Goal: Task Accomplishment & Management: Use online tool/utility

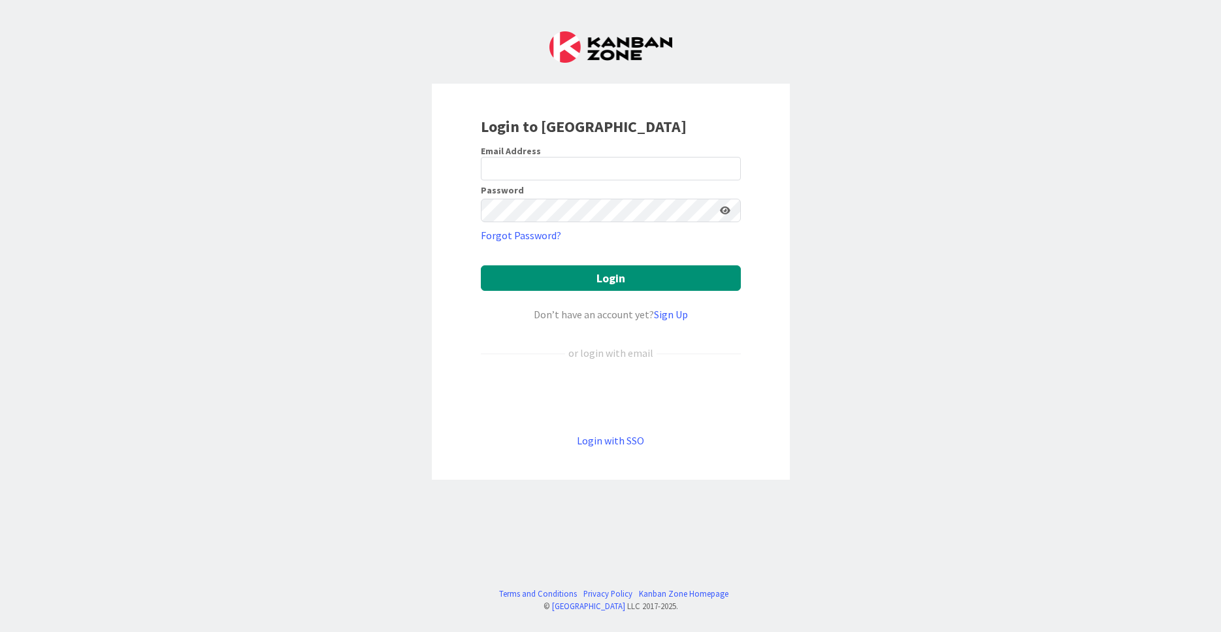
click at [502, 156] on label "Email Address" at bounding box center [511, 151] width 60 height 12
click at [630, 402] on div "Se connecter avec Google. S'ouvre dans un nouvel onglet." at bounding box center [611, 396] width 260 height 29
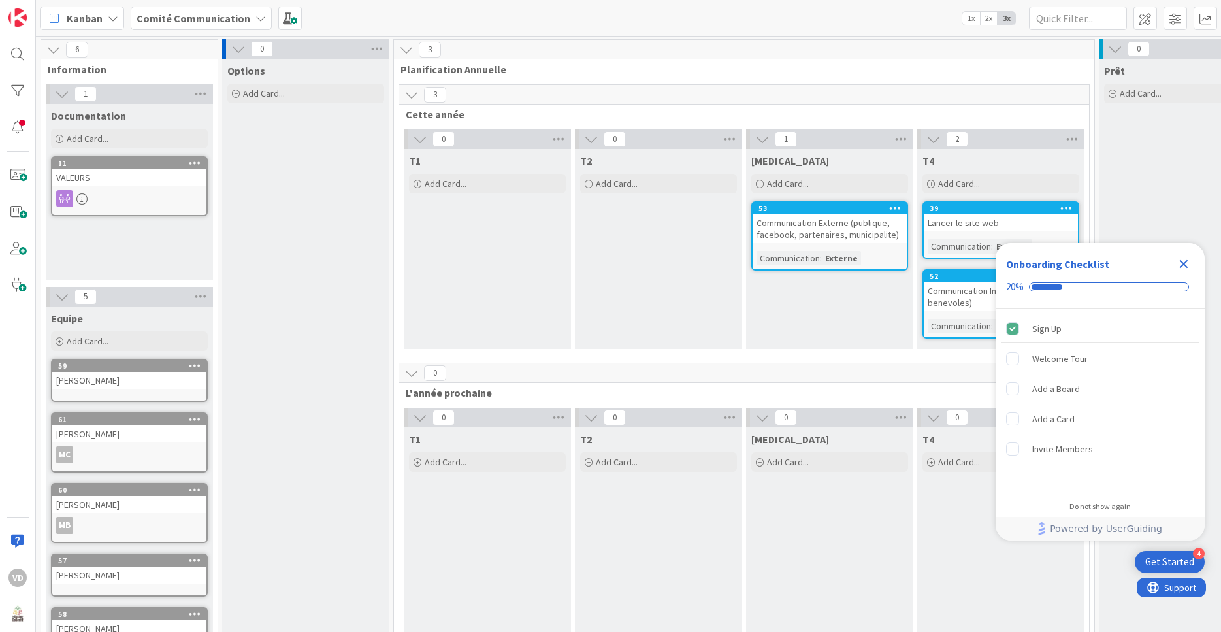
scroll to position [59, 0]
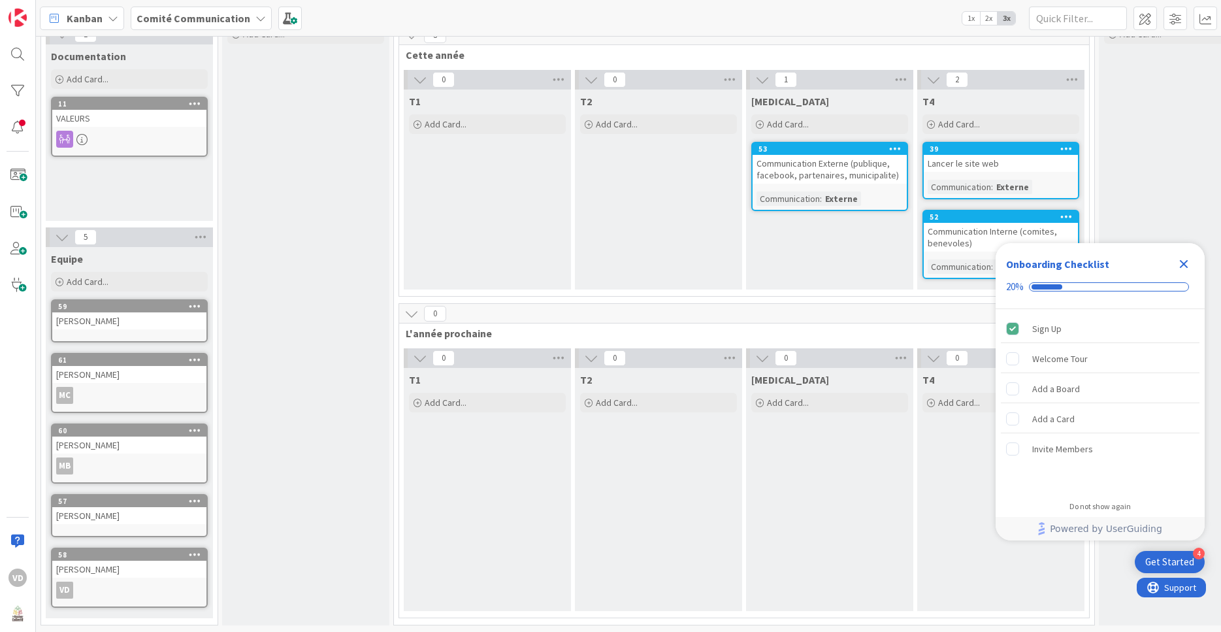
click at [152, 572] on div "[PERSON_NAME]" at bounding box center [129, 569] width 154 height 17
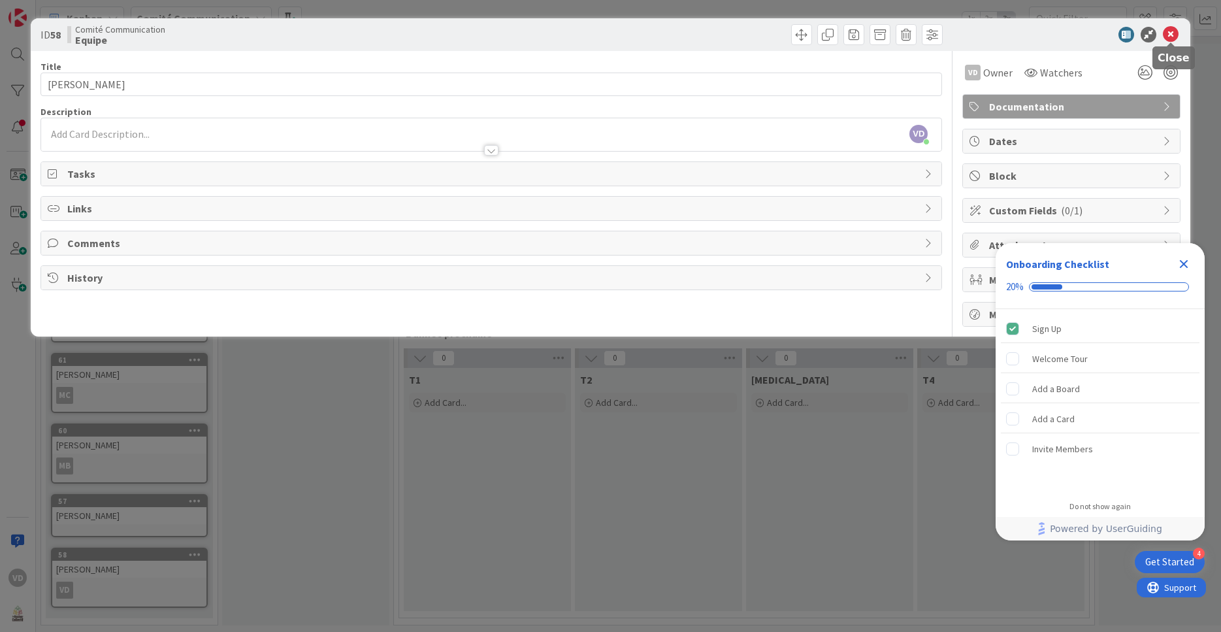
click at [1174, 31] on icon at bounding box center [1171, 35] width 16 height 16
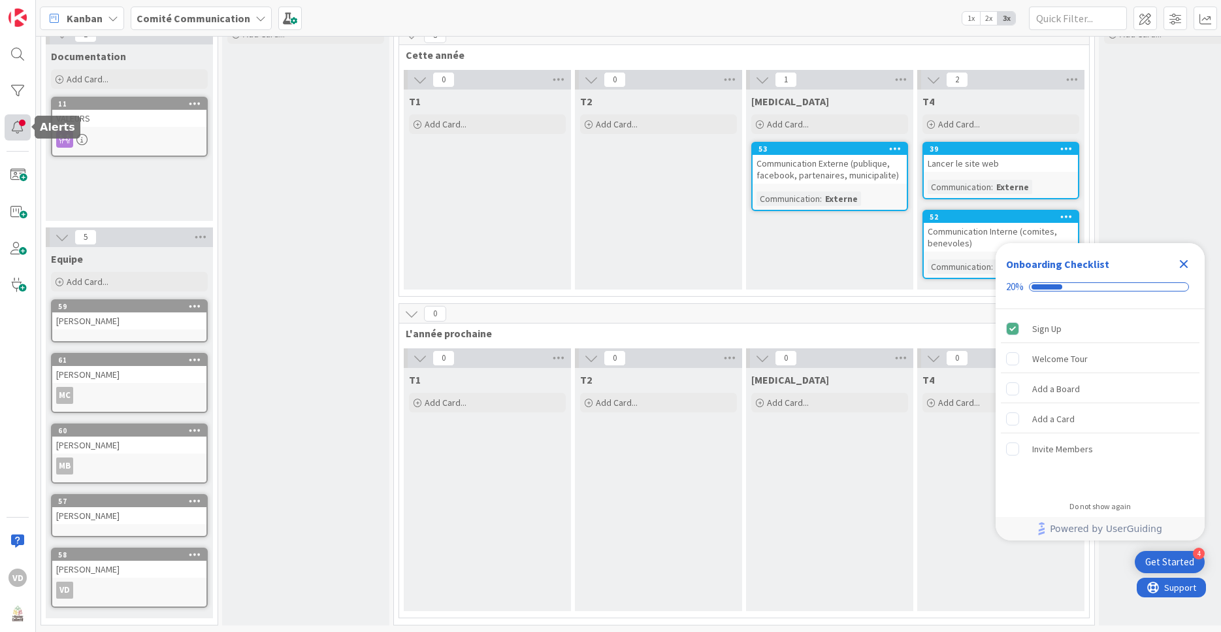
click at [12, 126] on div at bounding box center [18, 127] width 26 height 26
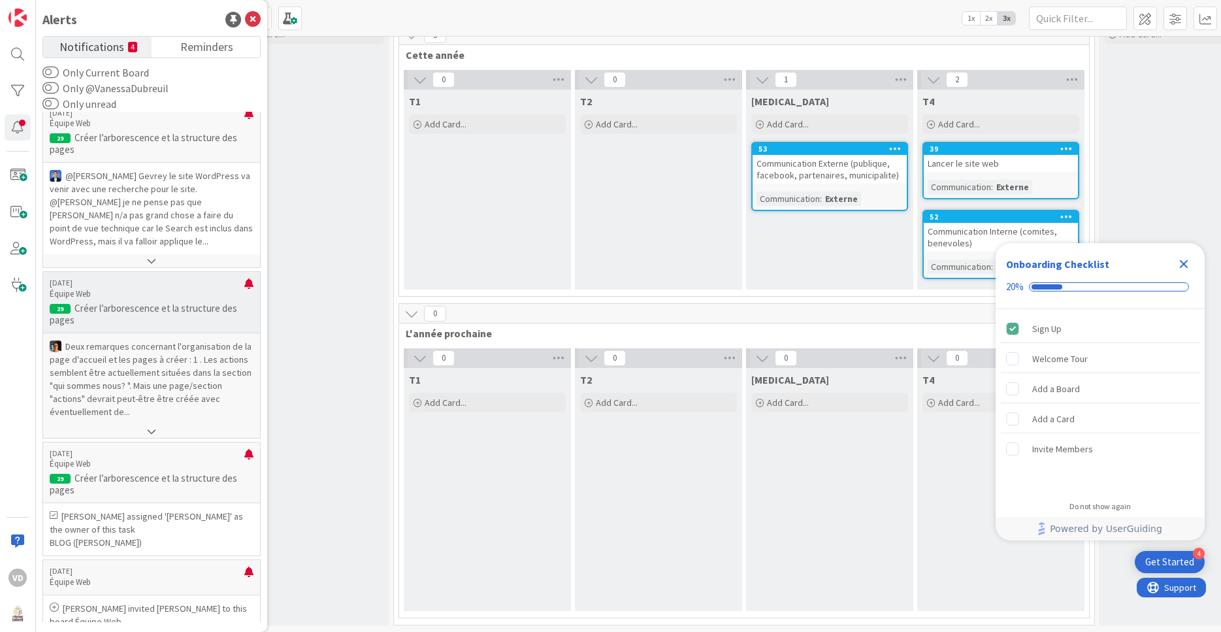
scroll to position [14, 0]
click at [142, 510] on p "[PERSON_NAME] assigned '[PERSON_NAME]' as the owner of this task" at bounding box center [152, 523] width 204 height 26
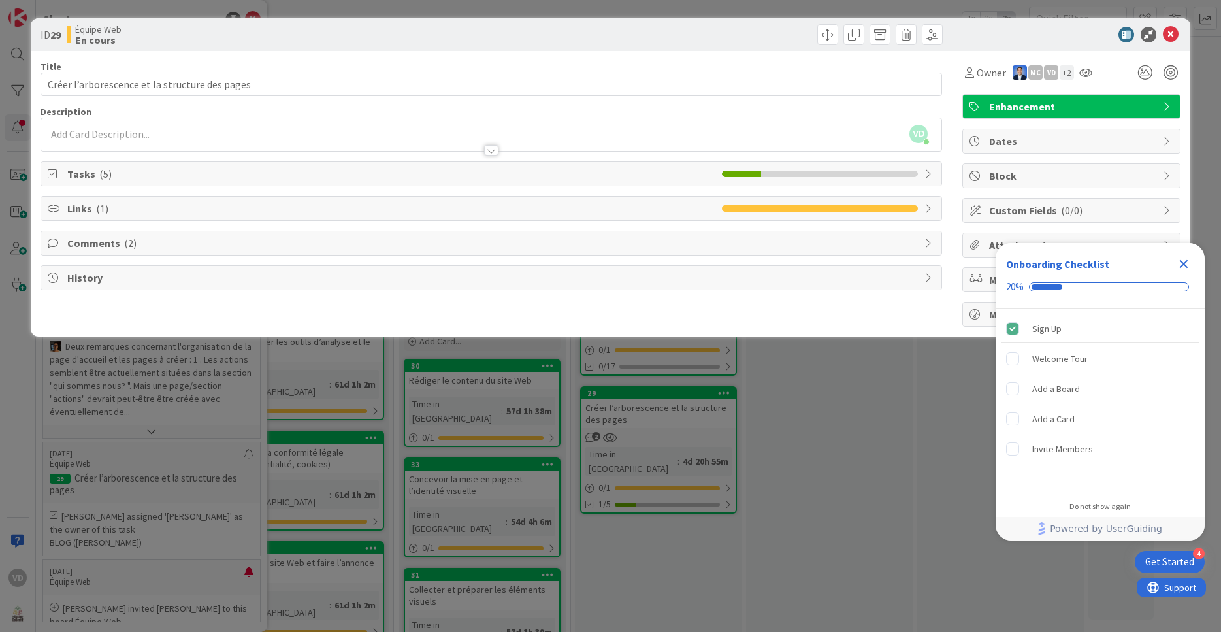
click at [930, 172] on icon at bounding box center [929, 174] width 10 height 10
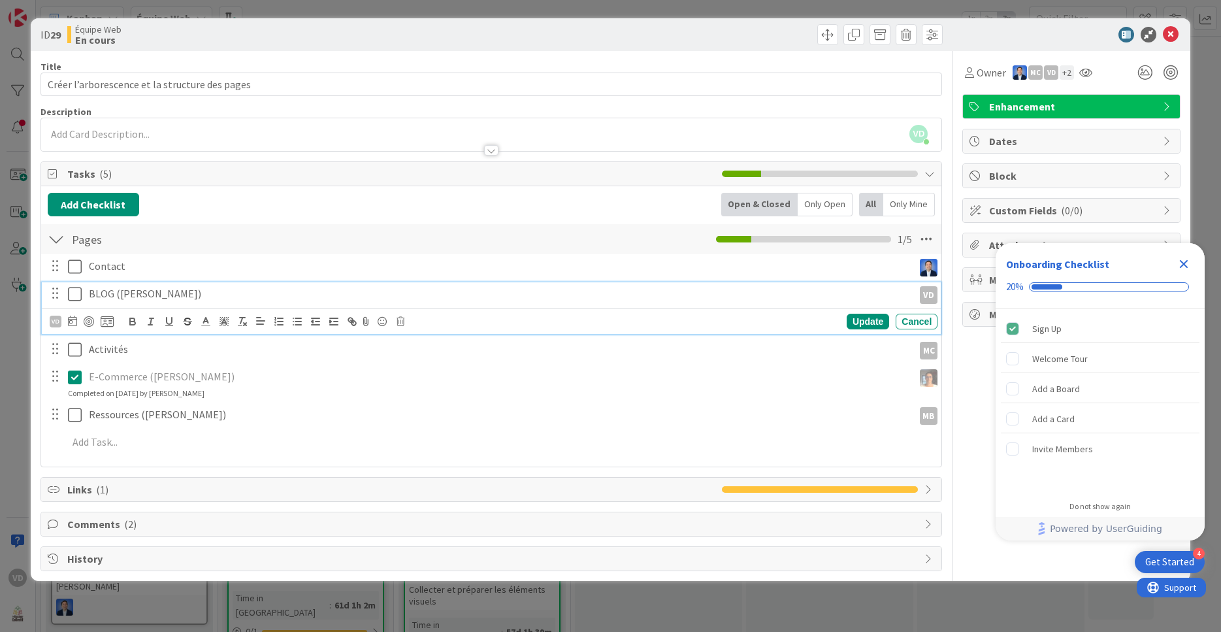
click at [72, 296] on icon at bounding box center [75, 294] width 14 height 16
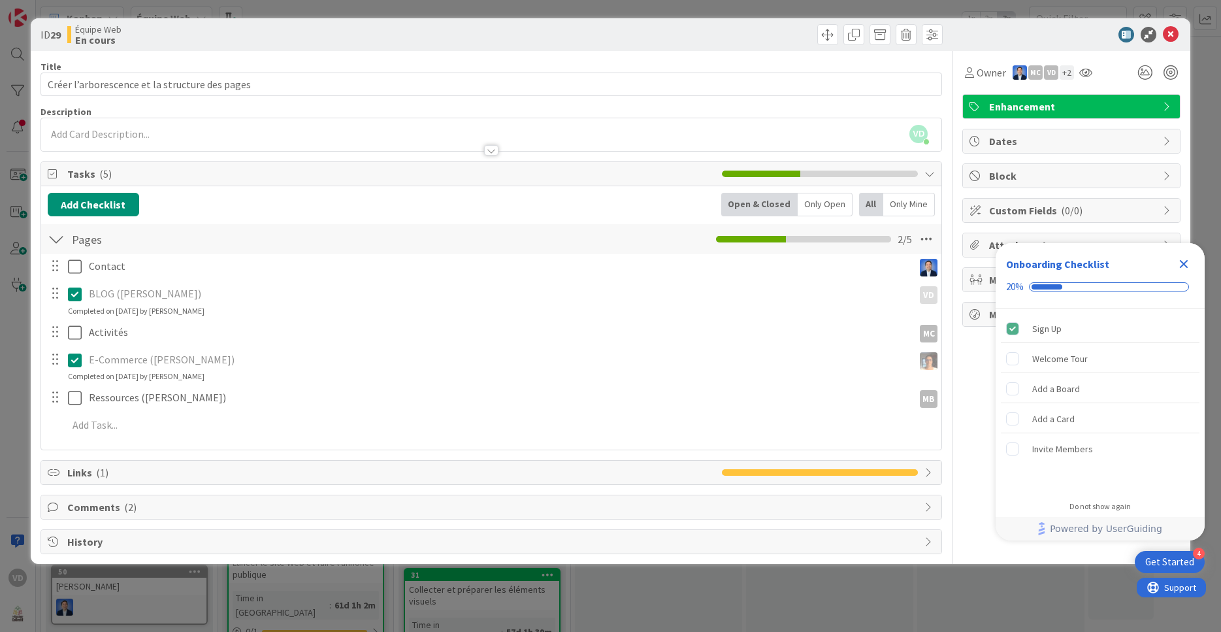
click at [86, 471] on span "Links ( 1 )" at bounding box center [391, 472] width 649 height 16
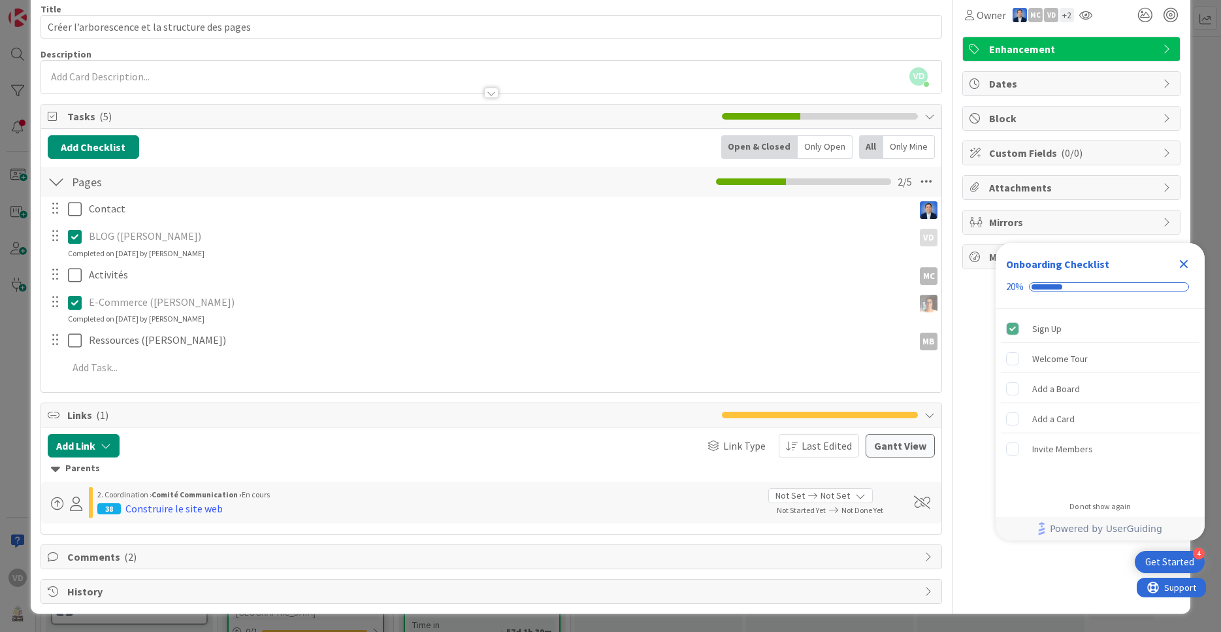
scroll to position [57, 0]
click at [119, 560] on span "Comments ( 2 )" at bounding box center [492, 557] width 851 height 16
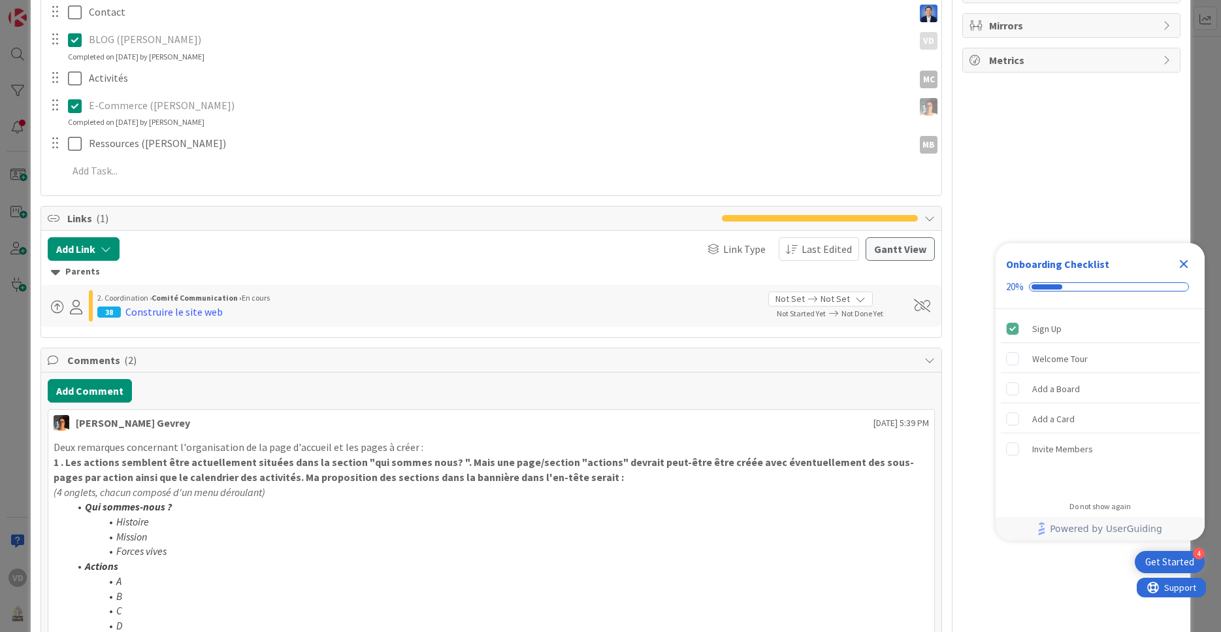
scroll to position [227, 0]
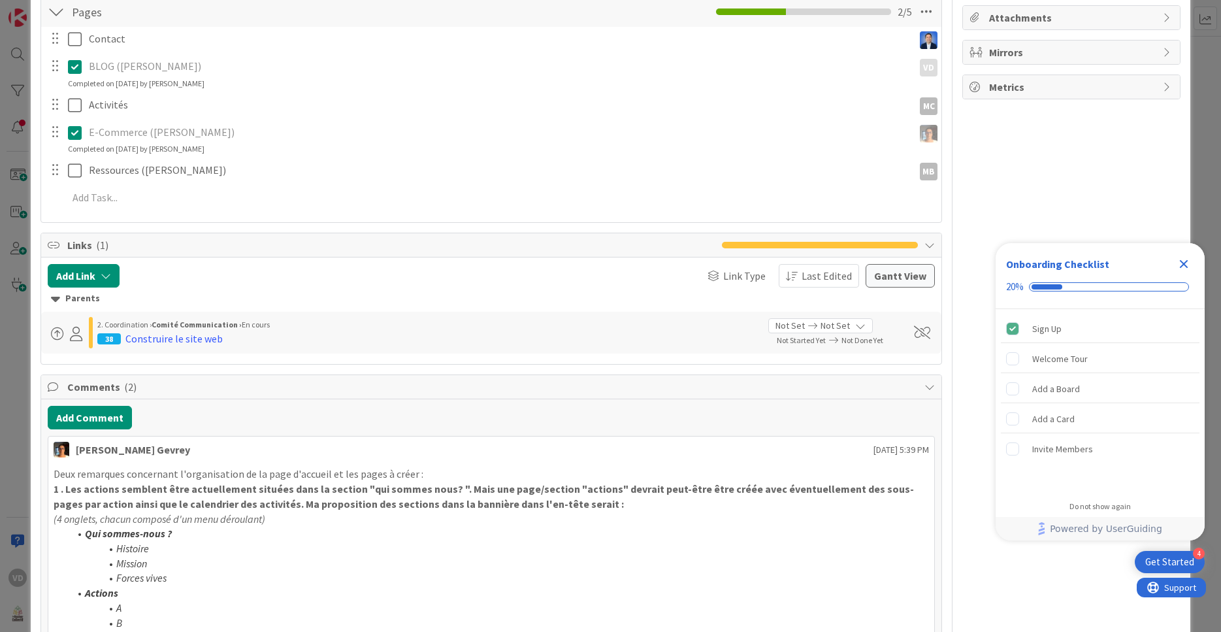
click at [114, 380] on span "Comments ( 2 )" at bounding box center [492, 387] width 851 height 16
type input "Créer l’arborescence et la structure des pages"
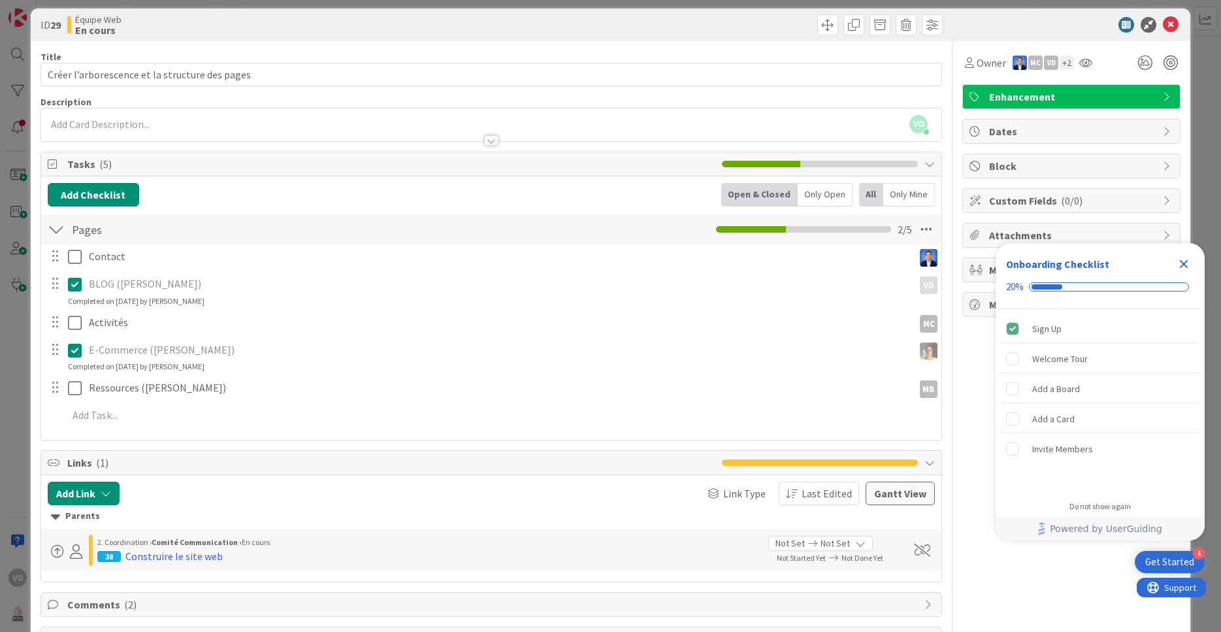
scroll to position [0, 0]
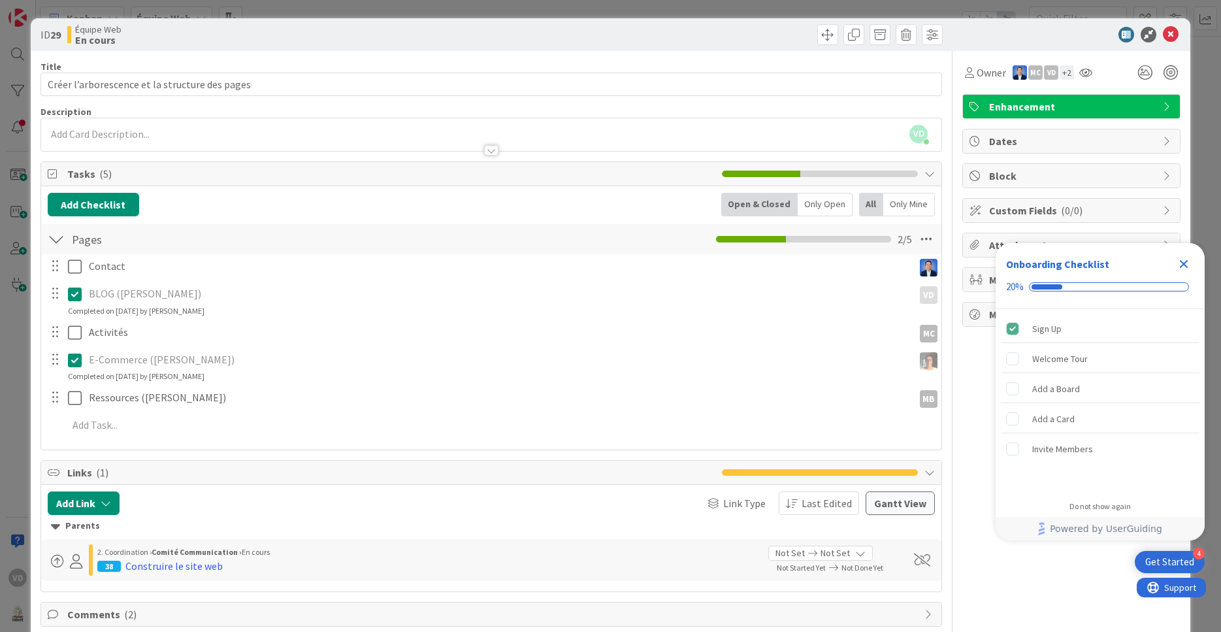
click at [1181, 262] on icon "Close Checklist" at bounding box center [1184, 264] width 8 height 8
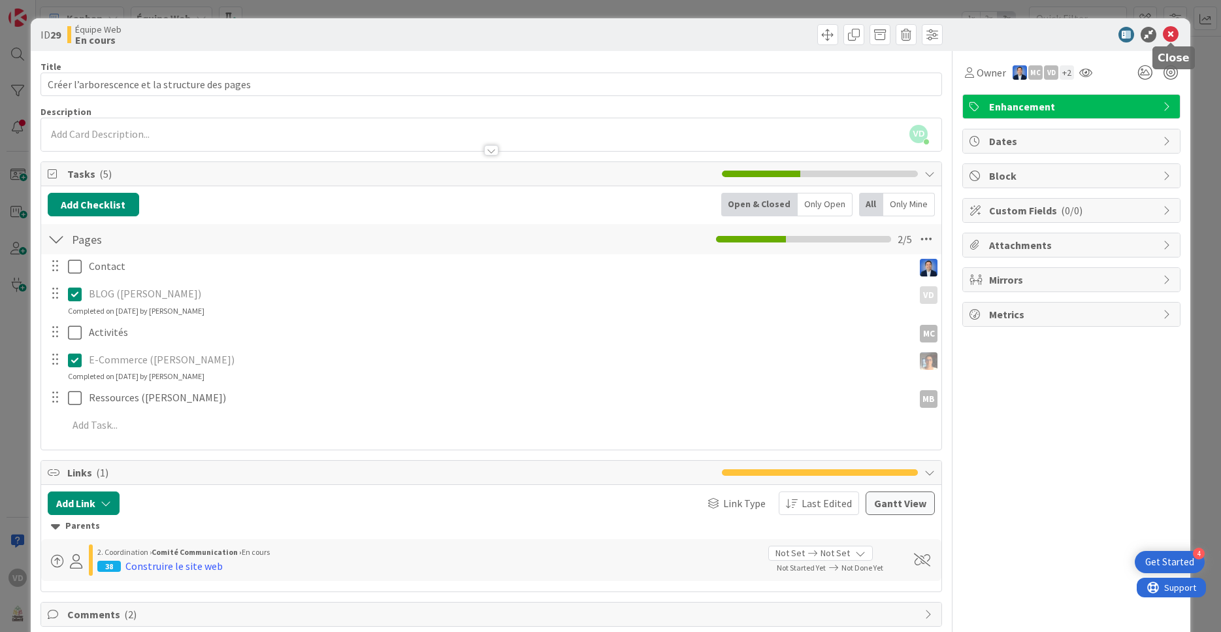
click at [1174, 35] on icon at bounding box center [1171, 35] width 16 height 16
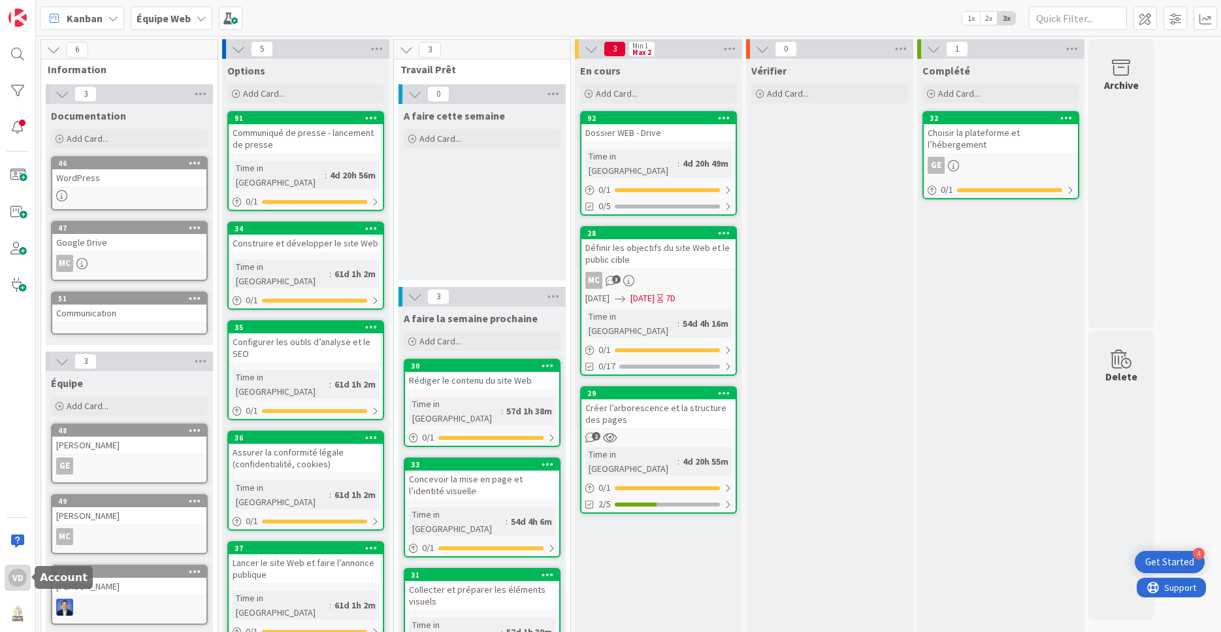
click at [19, 578] on div "VD" at bounding box center [17, 577] width 18 height 18
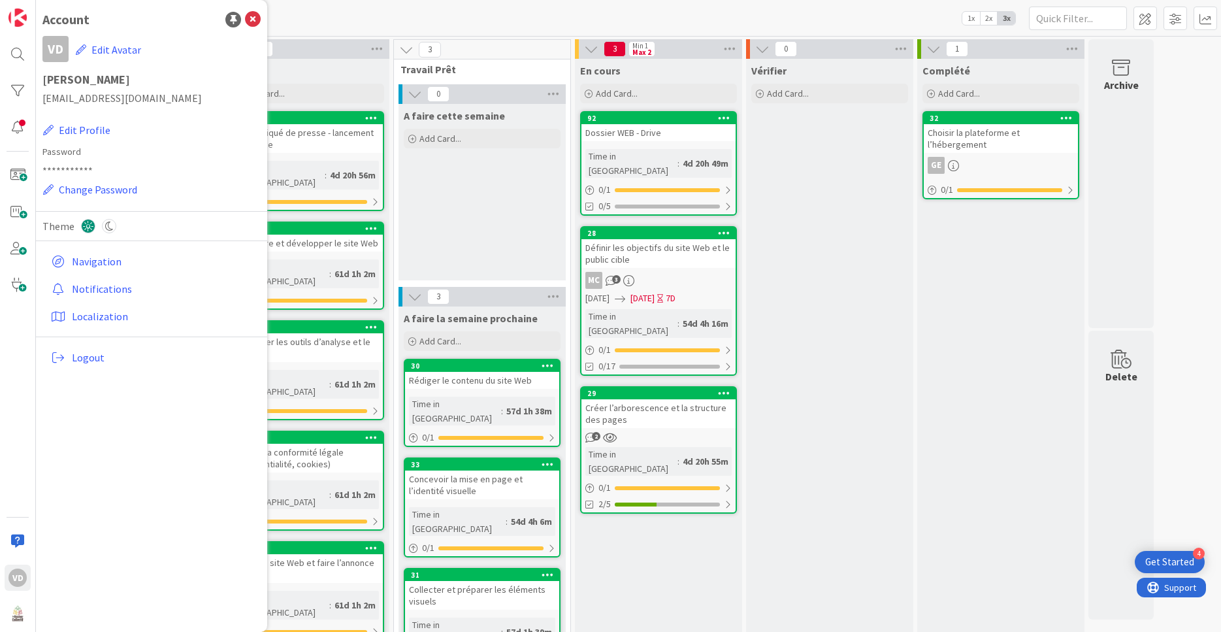
click at [890, 319] on div "Vérifier Add Card..." at bounding box center [829, 372] width 167 height 626
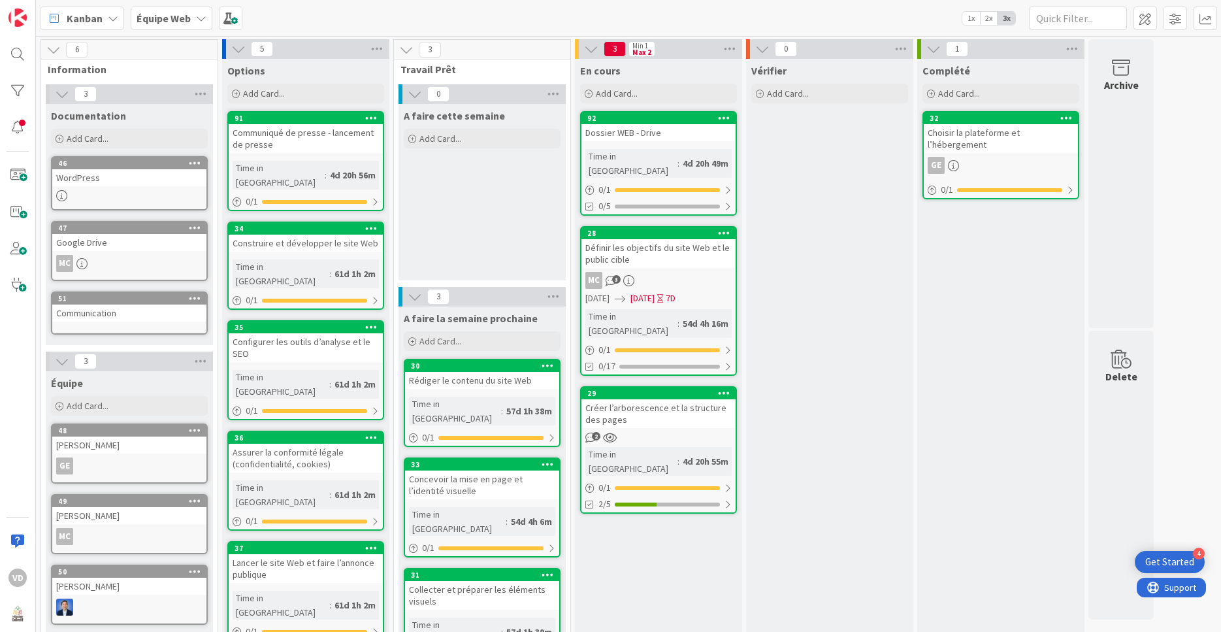
click at [652, 135] on div "Dossier WEB - Drive" at bounding box center [658, 132] width 154 height 17
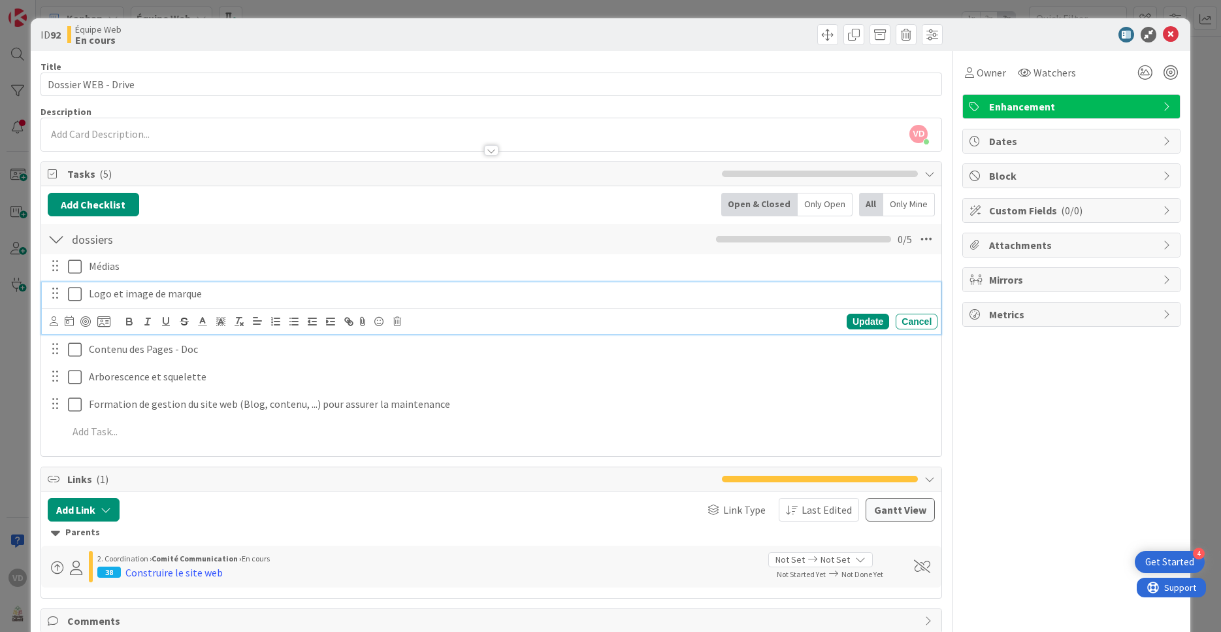
click at [73, 295] on icon at bounding box center [75, 294] width 14 height 16
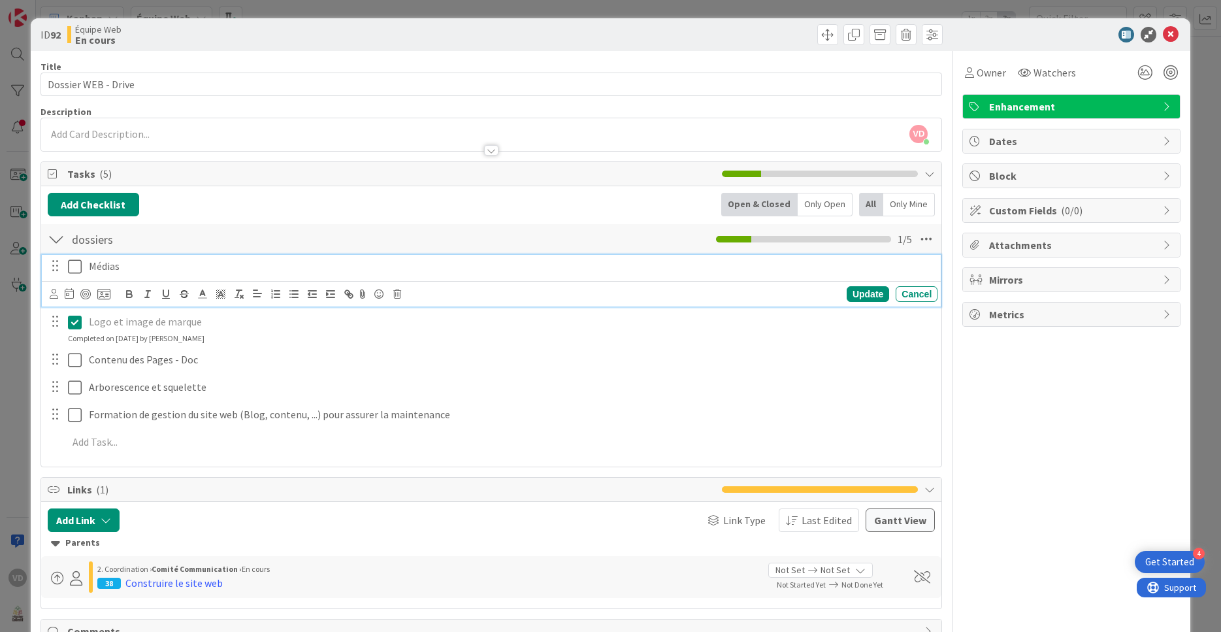
click at [74, 268] on icon at bounding box center [75, 267] width 14 height 16
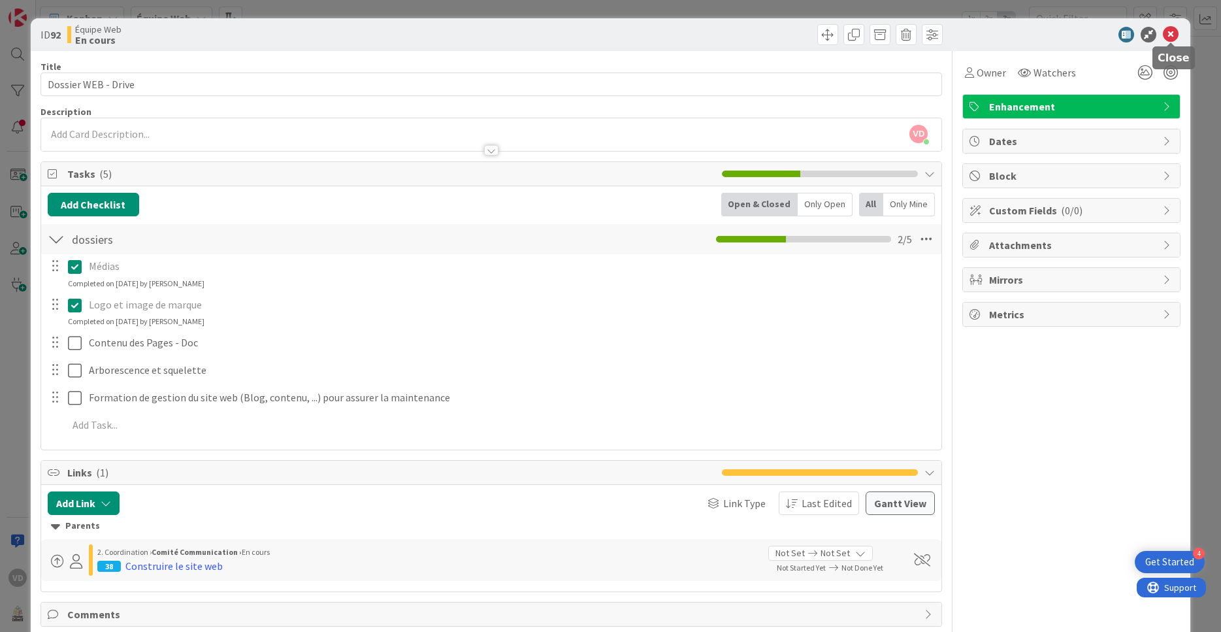
click at [1168, 35] on icon at bounding box center [1171, 35] width 16 height 16
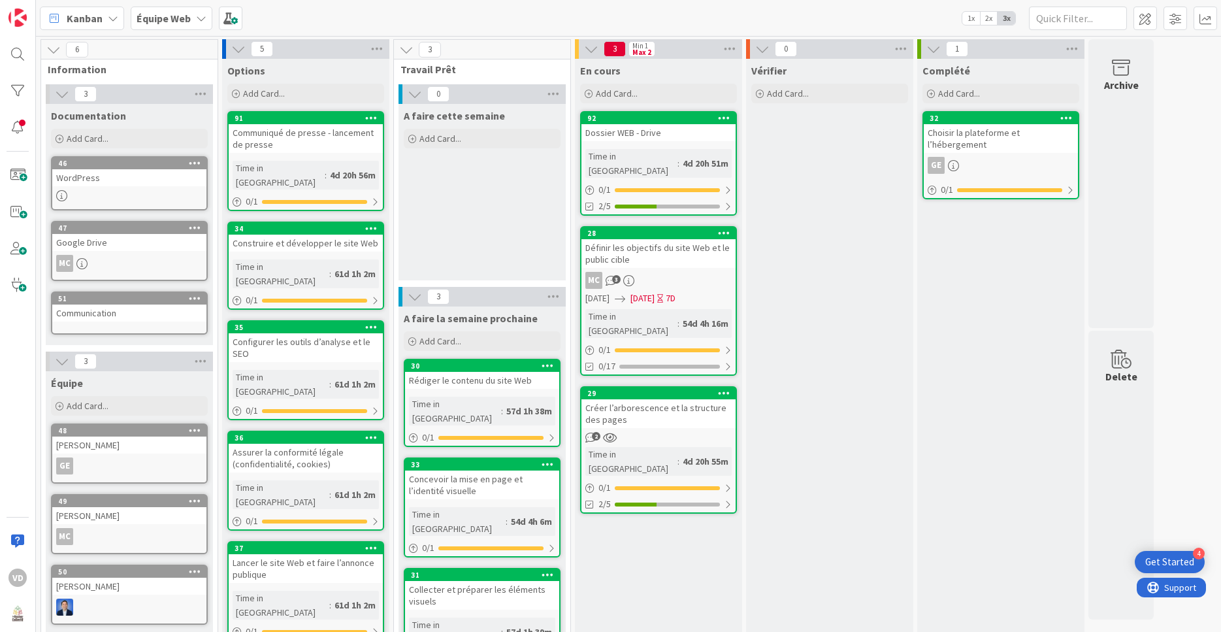
click at [683, 252] on div "Définir les objectifs du site Web et le public cible" at bounding box center [658, 253] width 154 height 29
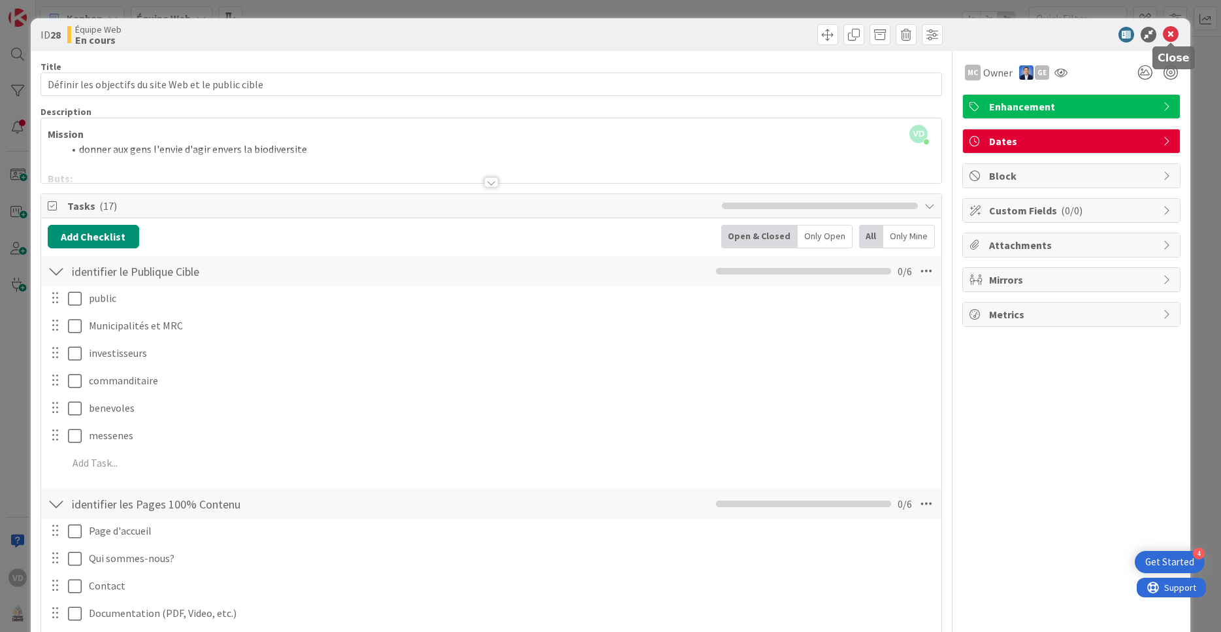
click at [1173, 34] on icon at bounding box center [1171, 35] width 16 height 16
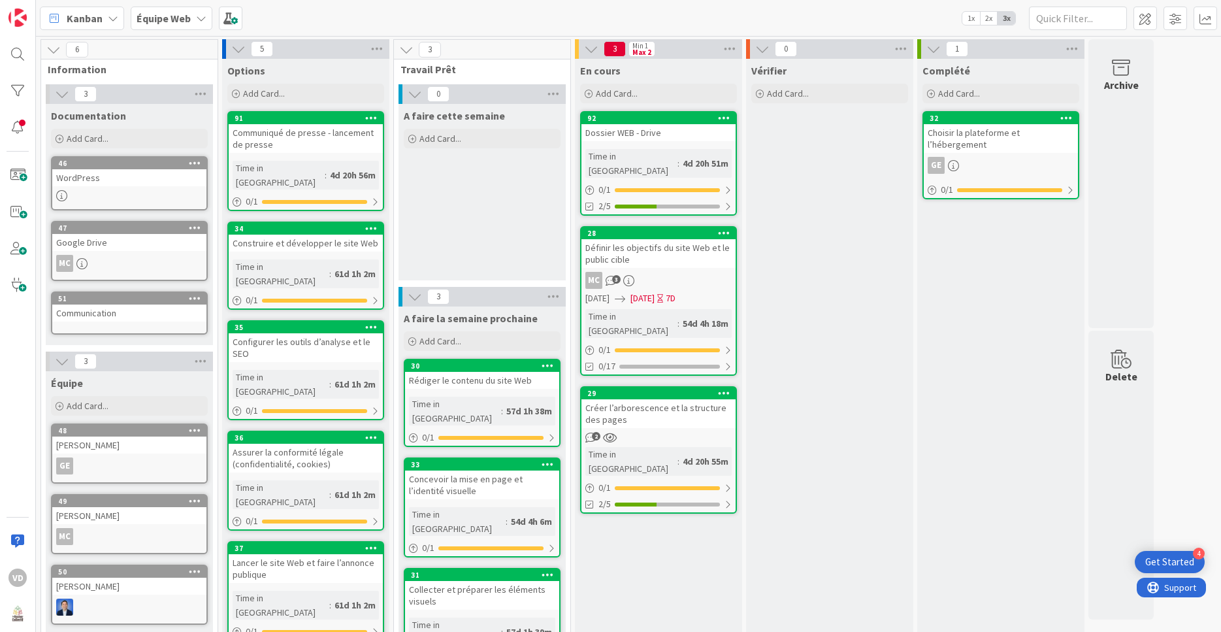
click at [655, 399] on div "Créer l’arborescence et la structure des pages" at bounding box center [658, 413] width 154 height 29
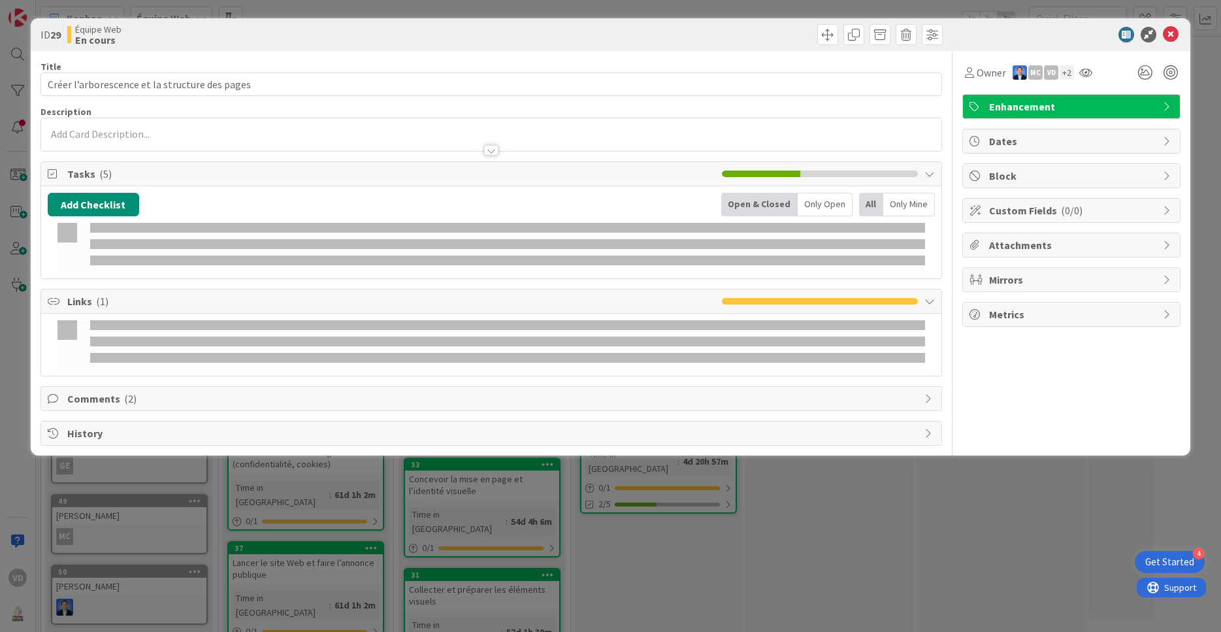
type input "Créer l’arborescence et la structure des pages"
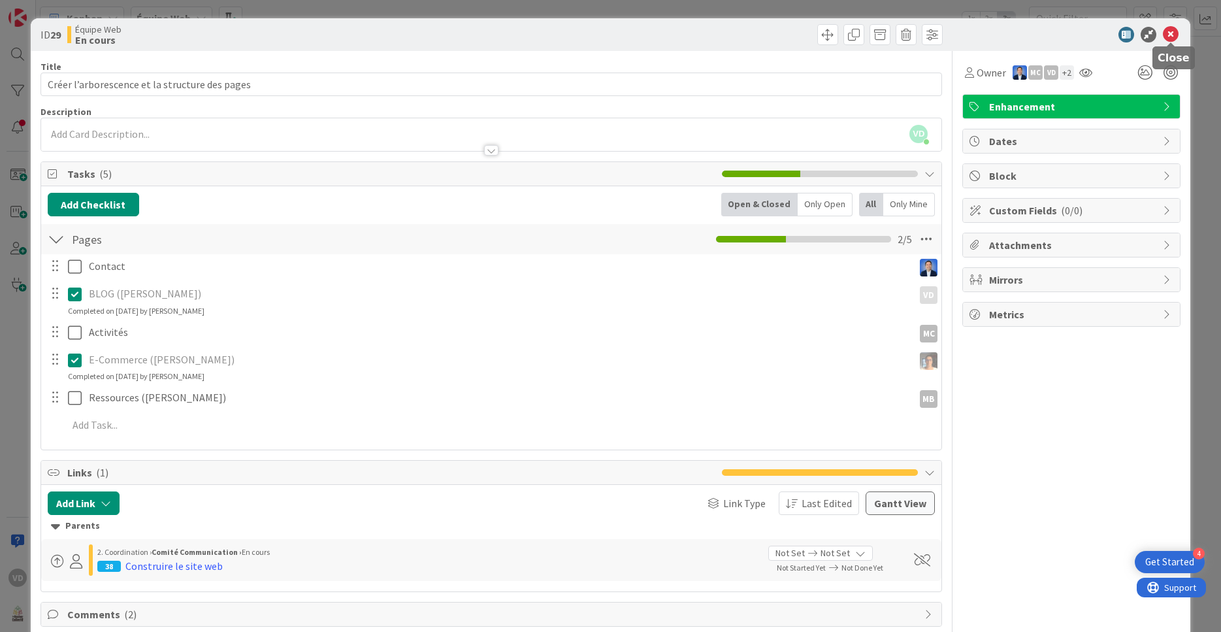
click at [1171, 36] on icon at bounding box center [1171, 35] width 16 height 16
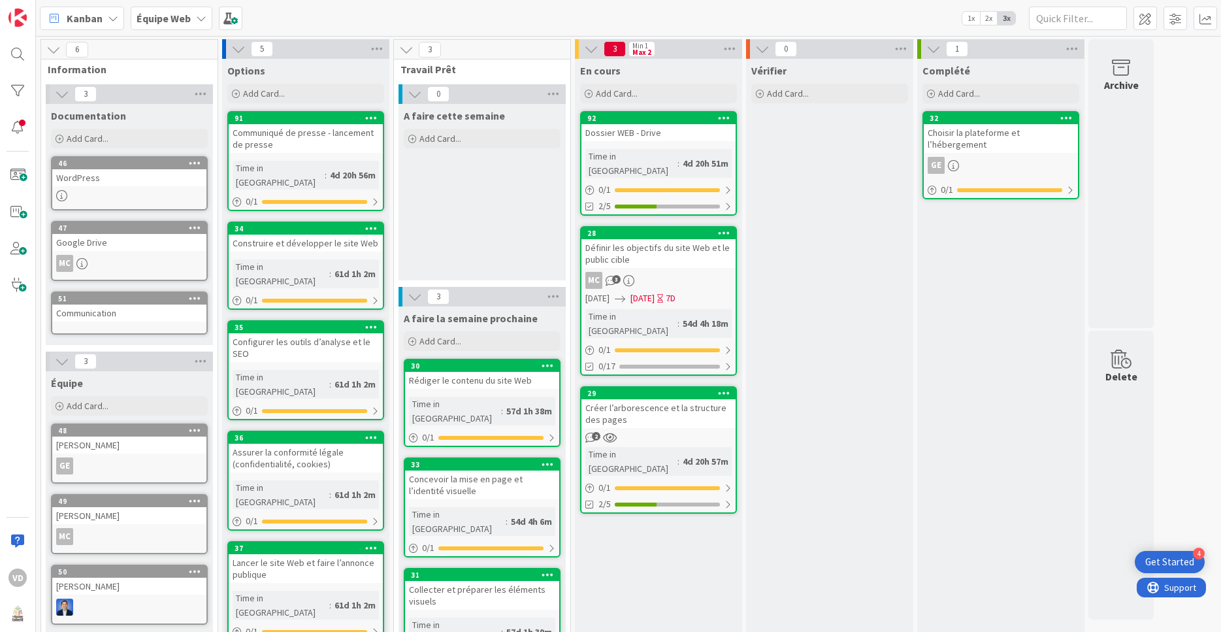
click at [683, 135] on div "Dossier WEB - Drive" at bounding box center [658, 132] width 154 height 17
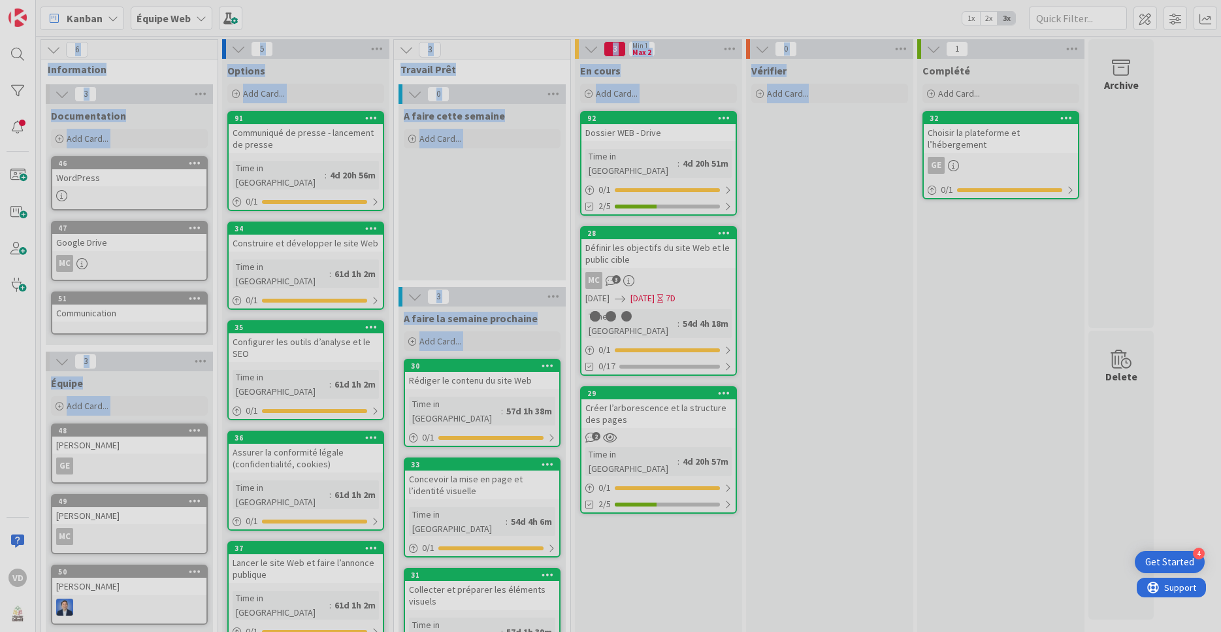
click at [683, 135] on div at bounding box center [610, 316] width 1221 height 632
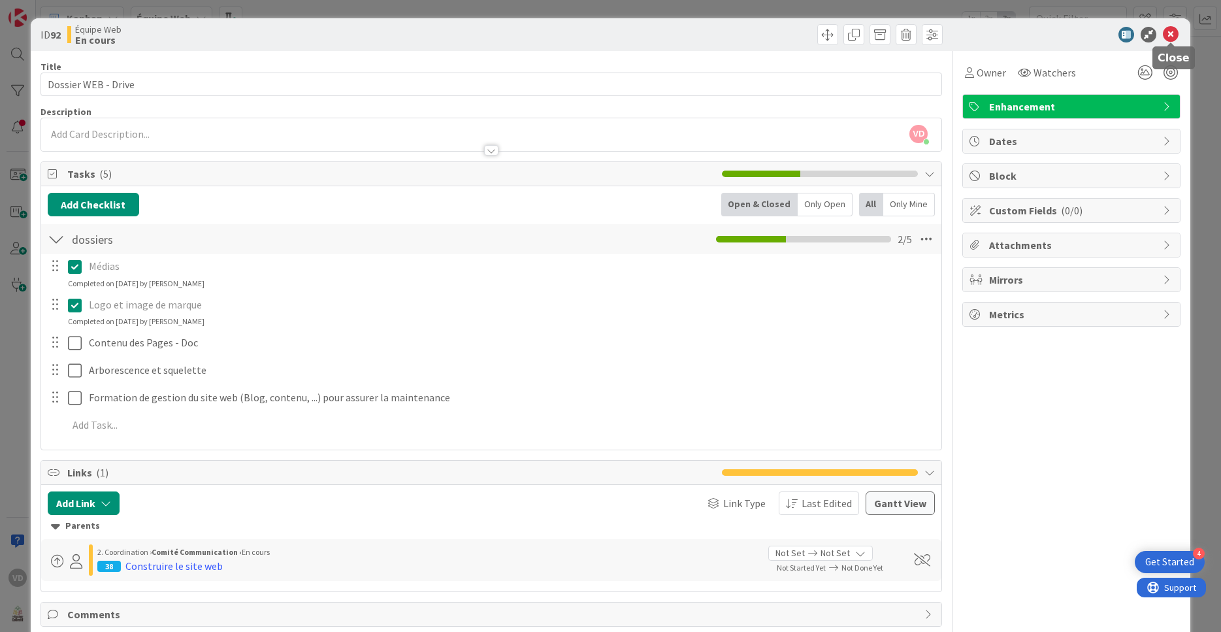
click at [1171, 33] on icon at bounding box center [1171, 35] width 16 height 16
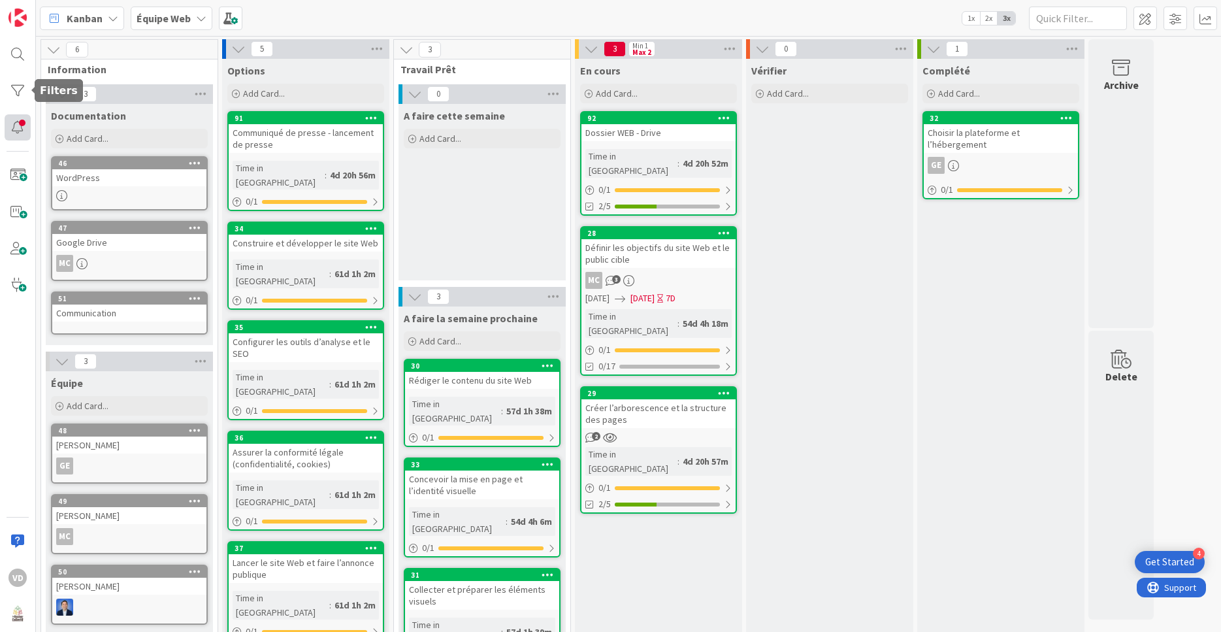
click at [20, 126] on div at bounding box center [18, 127] width 26 height 26
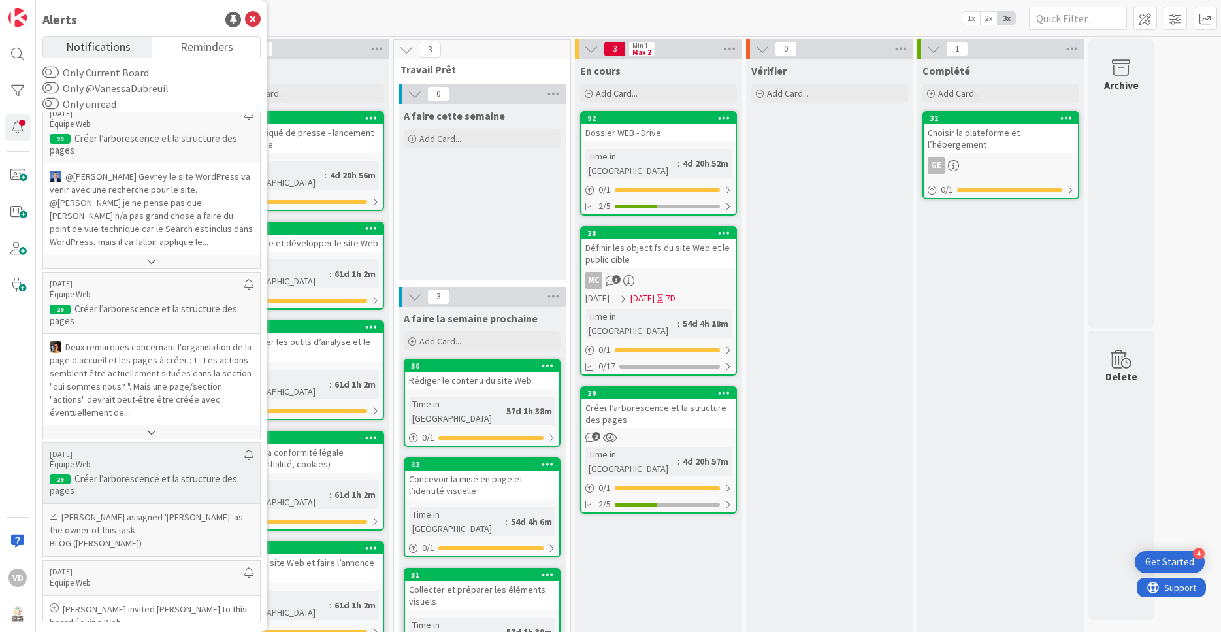
scroll to position [14, 0]
click at [133, 510] on p "[PERSON_NAME] assigned '[PERSON_NAME]' as the owner of this task" at bounding box center [152, 523] width 204 height 26
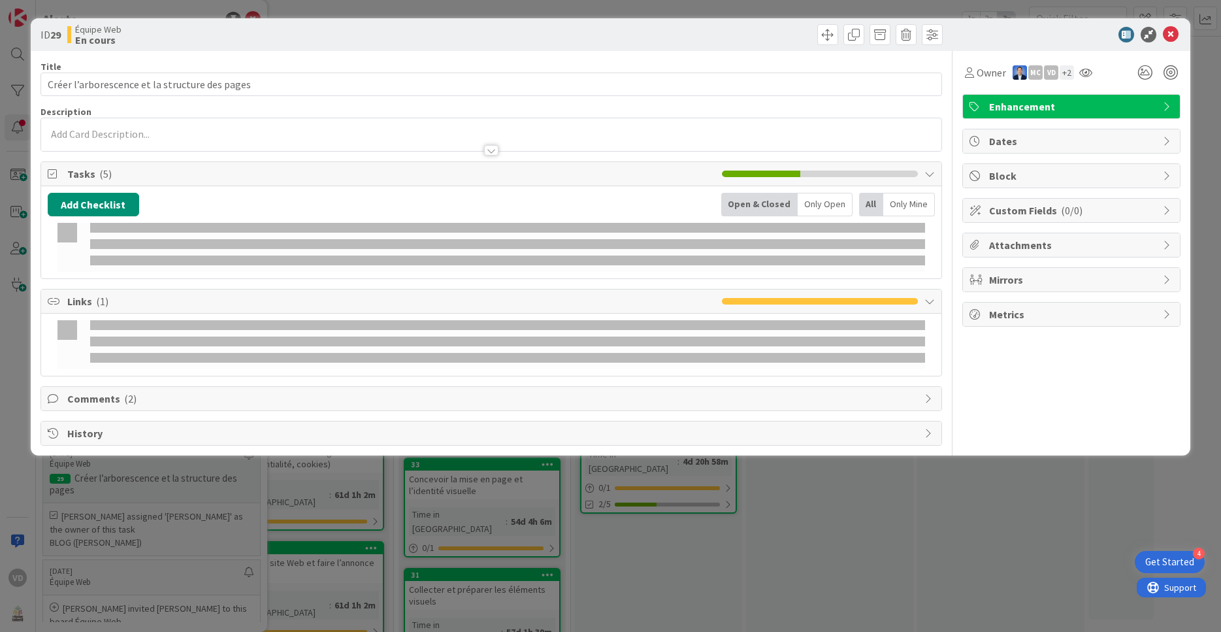
type input "Créer l’arborescence et la structure des pages"
